Goal: Find specific page/section: Find specific page/section

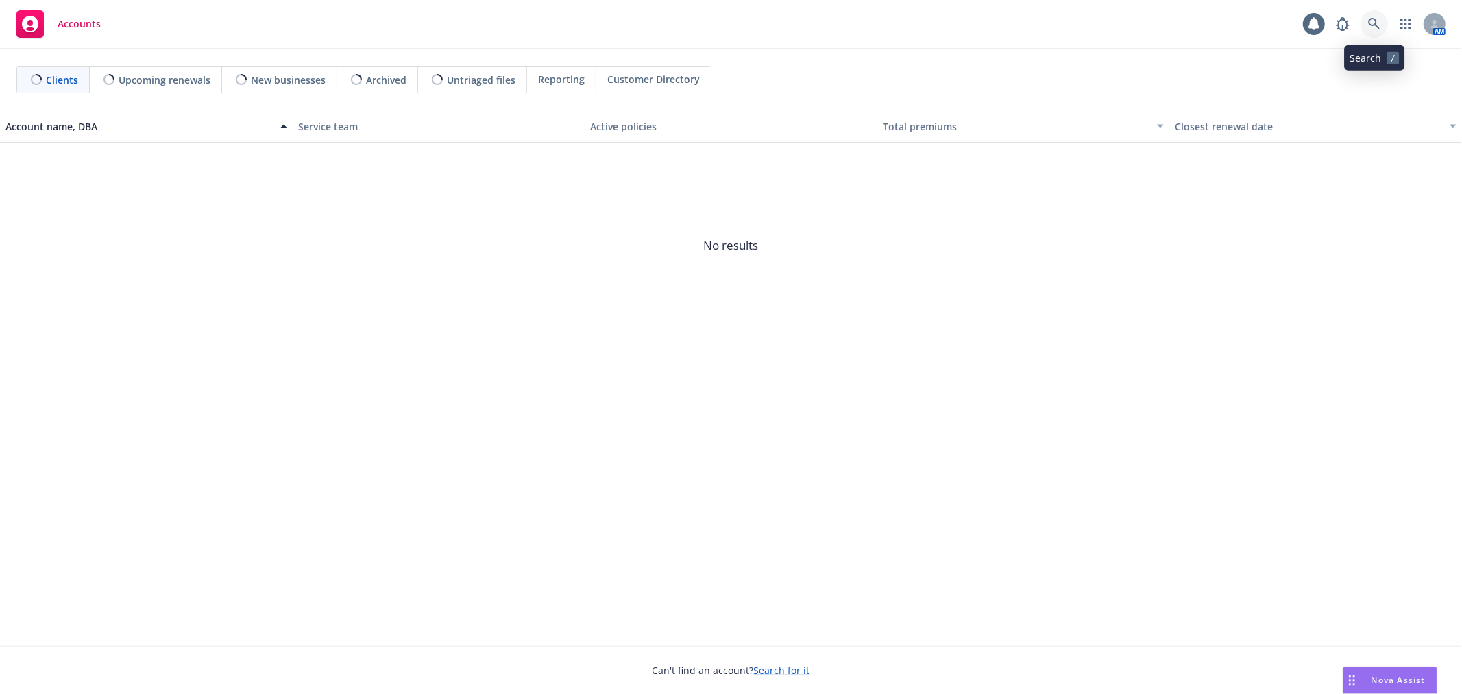
click at [1381, 28] on link at bounding box center [1374, 23] width 27 height 27
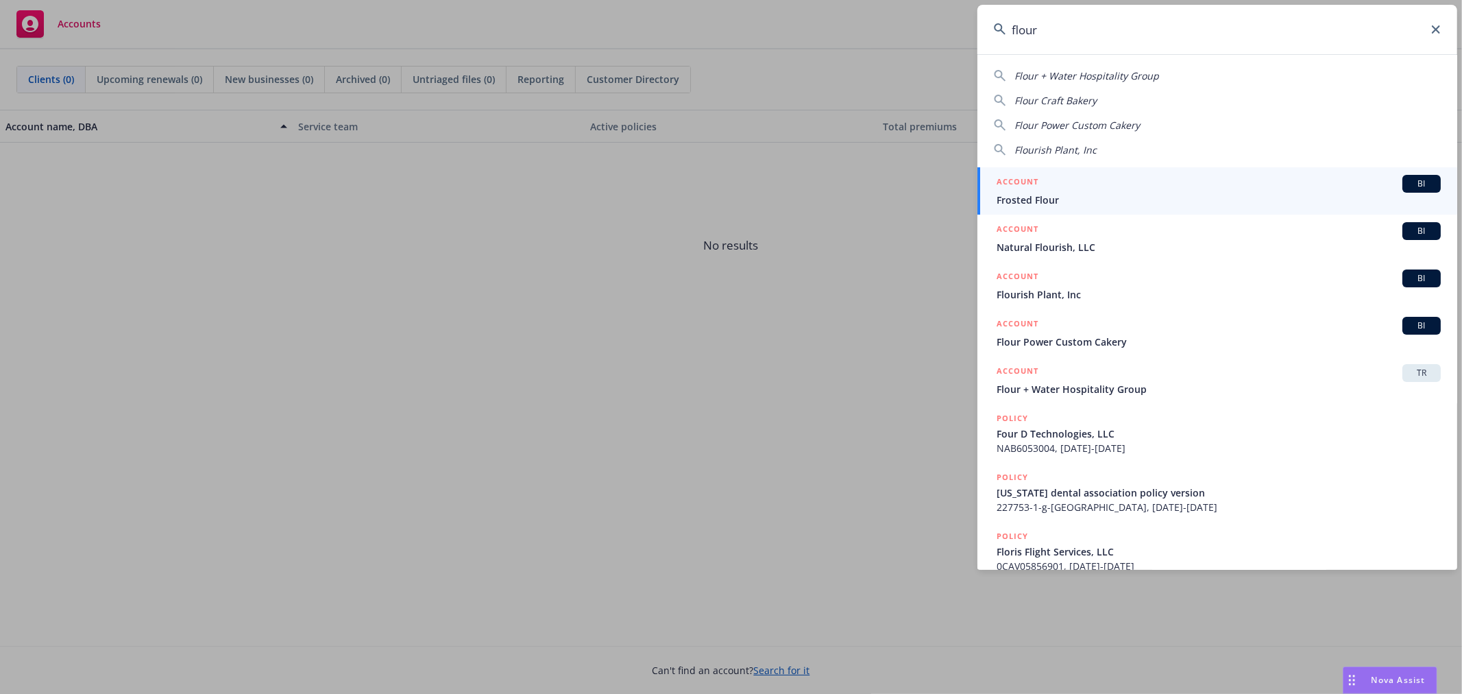
click at [1118, 76] on span "Flour + Water Hospitality Group" at bounding box center [1087, 75] width 145 height 13
type input "Flour + Water Hospitality Group"
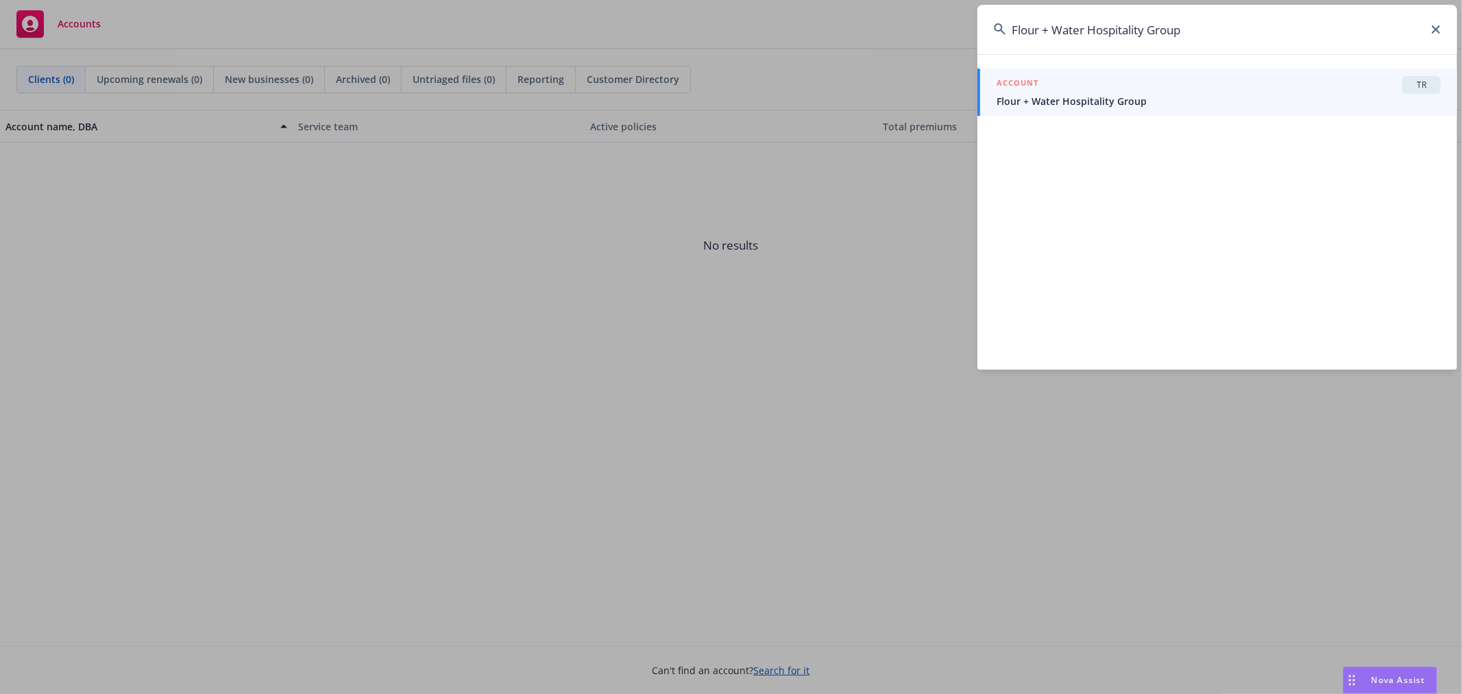
click at [1128, 83] on div "ACCOUNT TR" at bounding box center [1219, 85] width 444 height 18
